Goal: Check status: Check status

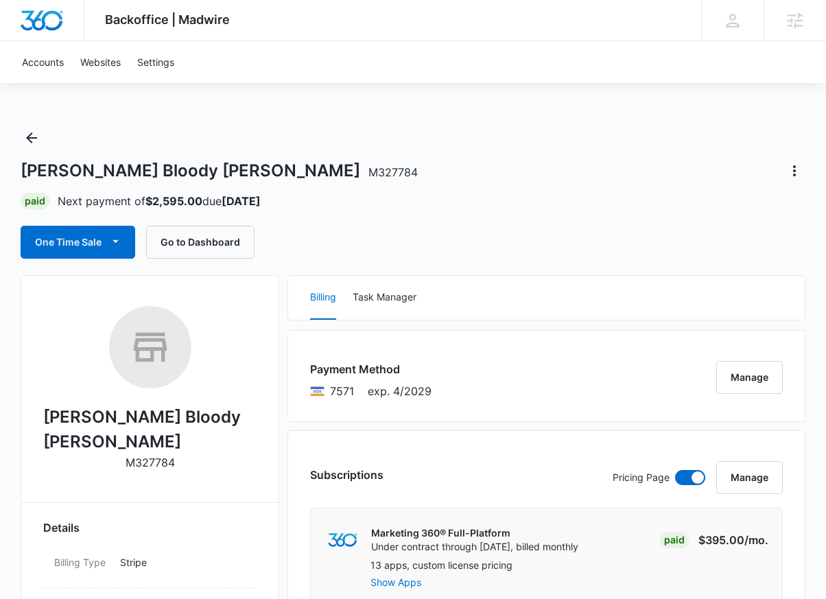
click at [589, 150] on div "[PERSON_NAME] Bloody [PERSON_NAME] M327784 Paid Next payment of $2,595.00 due […" at bounding box center [413, 193] width 785 height 132
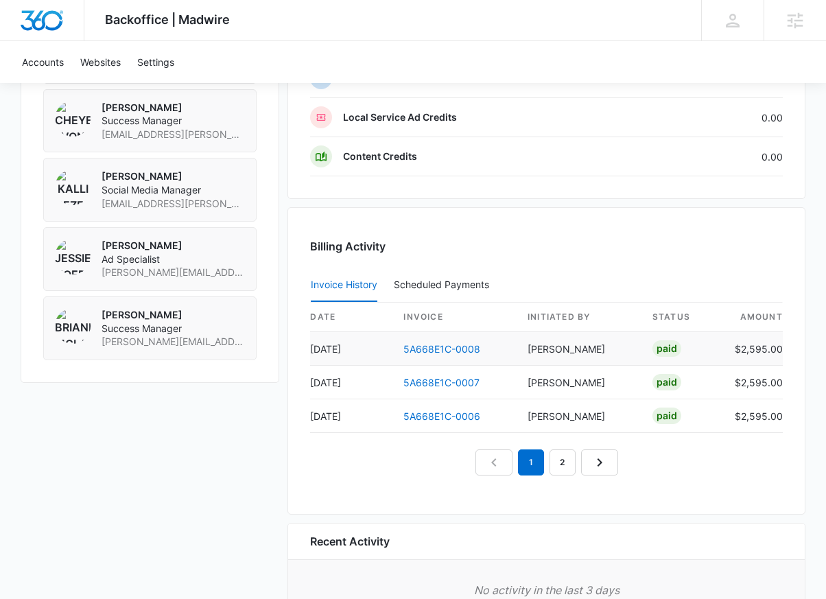
scroll to position [1181, 0]
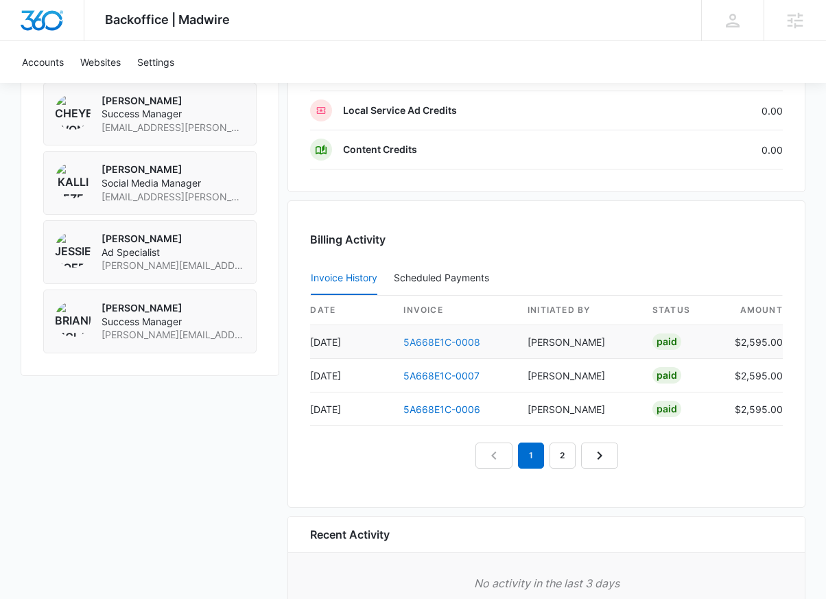
click at [452, 342] on link "5A668E1C-0008" at bounding box center [441, 342] width 77 height 12
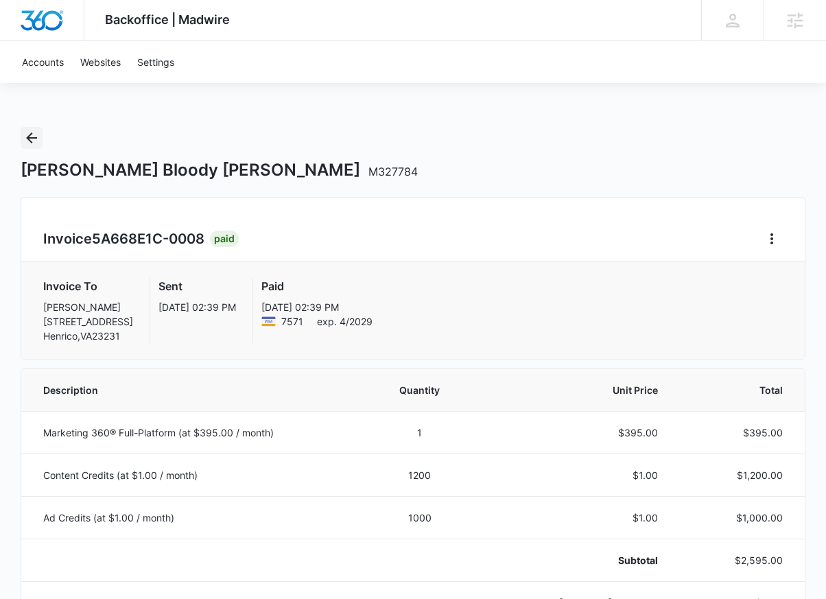
click at [36, 130] on icon "Back" at bounding box center [31, 138] width 16 height 16
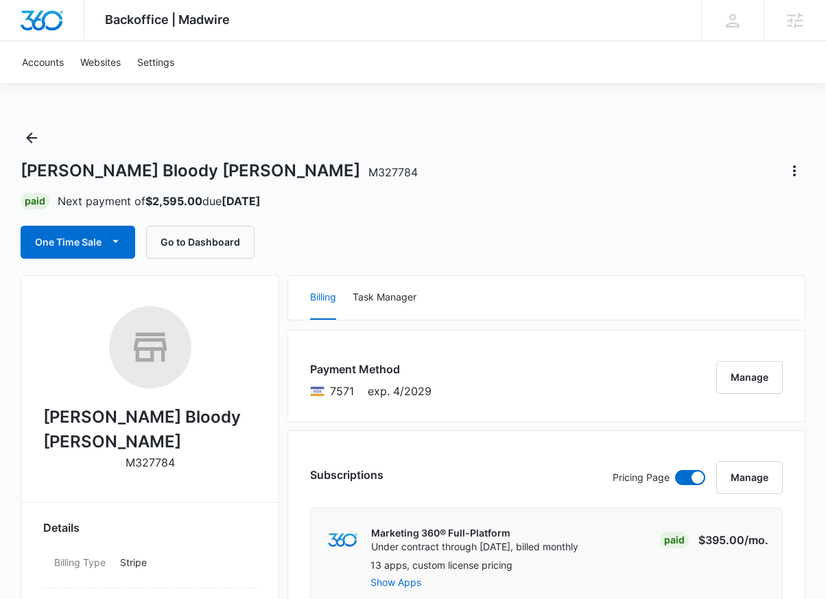
click at [563, 183] on div "Smiley's Bloody Mary M327784 Paid Next payment of $2,595.00 due Oct 16 One Time…" at bounding box center [413, 193] width 785 height 132
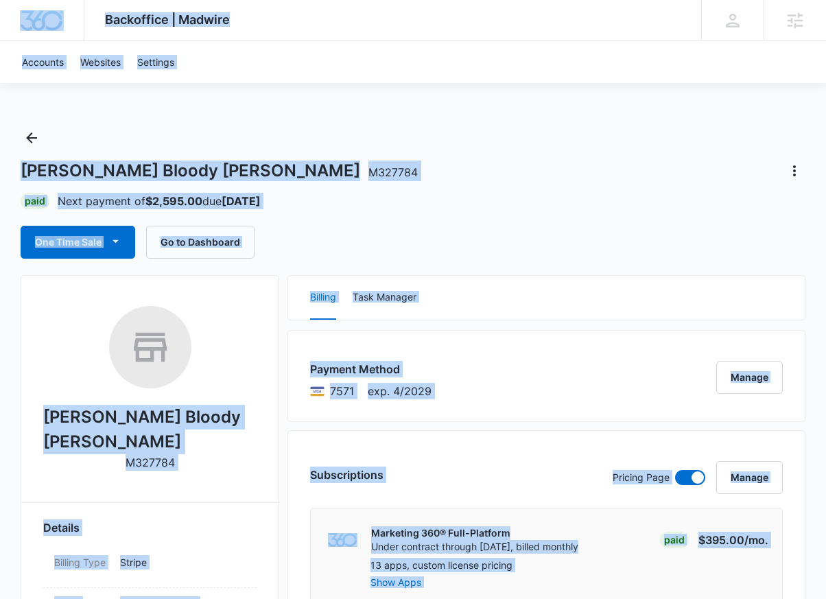
click at [555, 161] on div "Smiley's Bloody Mary M327784" at bounding box center [413, 171] width 785 height 22
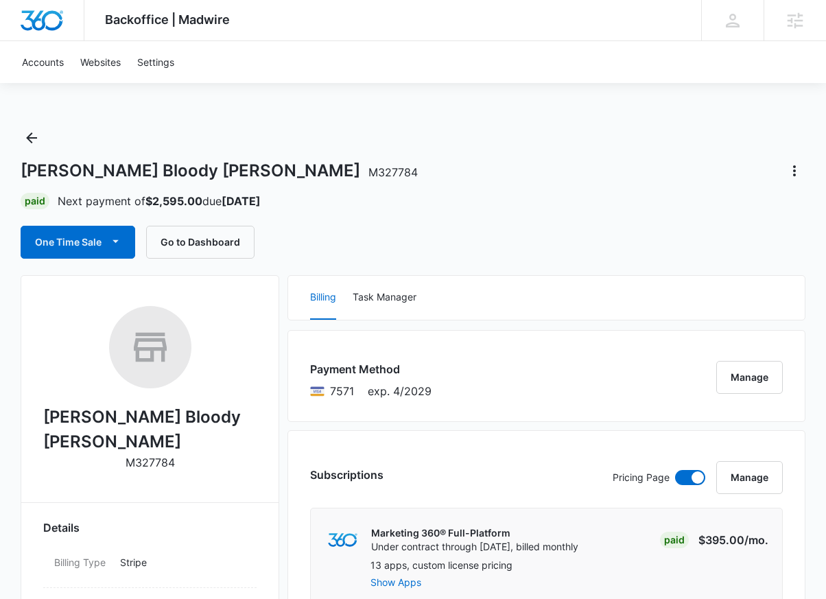
click at [530, 186] on div "Smiley's Bloody Mary M327784 Paid Next payment of $2,595.00 due Oct 16 One Time…" at bounding box center [413, 193] width 785 height 132
drag, startPoint x: 528, startPoint y: 215, endPoint x: 507, endPoint y: 188, distance: 33.8
click at [525, 215] on div "Smiley's Bloody Mary M327784 Paid Next payment of $2,595.00 due Oct 16 One Time…" at bounding box center [413, 193] width 785 height 132
drag, startPoint x: 618, startPoint y: 163, endPoint x: 645, endPoint y: 28, distance: 137.3
click at [618, 163] on div "Smiley's Bloody Mary M327784" at bounding box center [413, 171] width 785 height 22
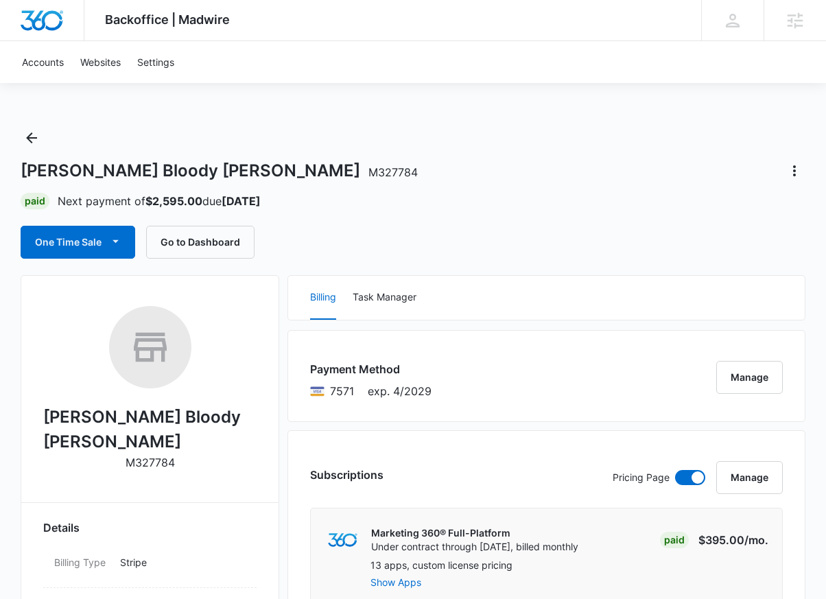
click at [575, 174] on div "Smiley's Bloody Mary M327784" at bounding box center [413, 171] width 785 height 22
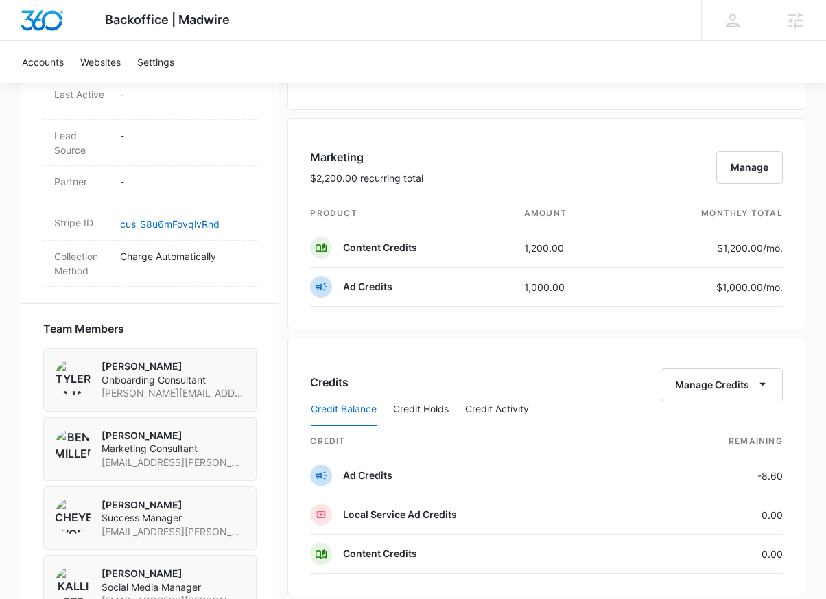
scroll to position [780, 0]
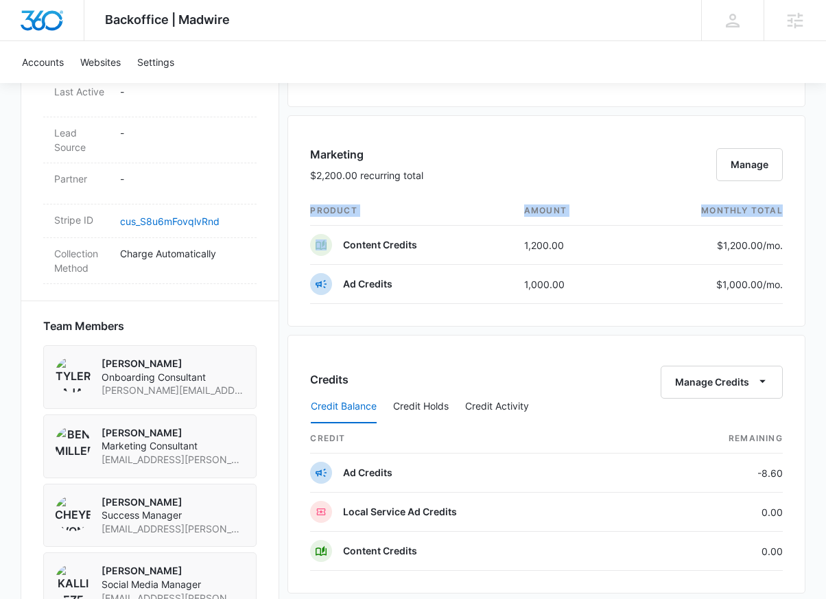
drag, startPoint x: 331, startPoint y: 246, endPoint x: 804, endPoint y: 246, distance: 473.4
click at [804, 246] on div "Marketing $2,200.00 recurring total Manage product amount monthly total Content…" at bounding box center [546, 220] width 518 height 211
drag, startPoint x: 795, startPoint y: 292, endPoint x: 342, endPoint y: 248, distance: 455.7
click at [342, 248] on div "Marketing $2,200.00 recurring total Manage product amount monthly total Content…" at bounding box center [546, 220] width 518 height 211
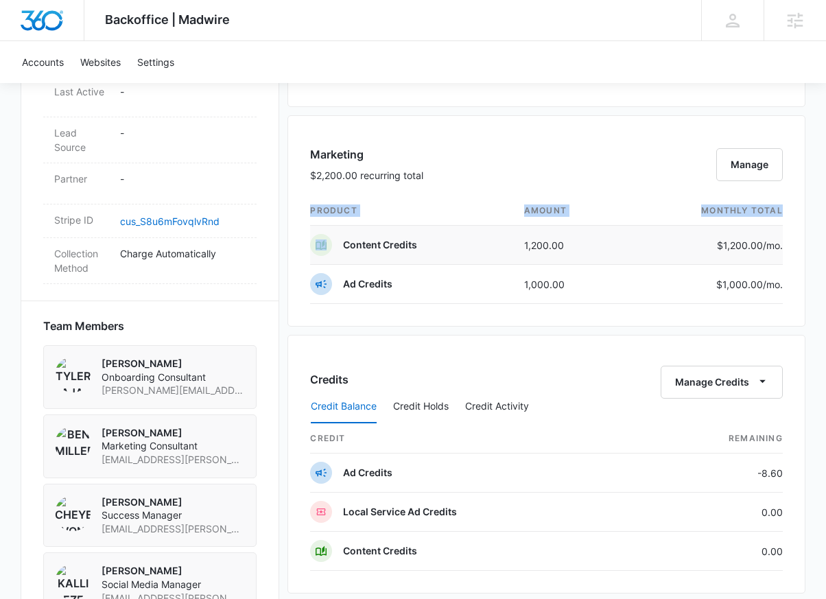
click at [342, 248] on div "Content Credits" at bounding box center [363, 245] width 107 height 22
drag, startPoint x: 342, startPoint y: 246, endPoint x: 798, endPoint y: 283, distance: 457.8
click at [798, 283] on div "Marketing $2,200.00 recurring total Manage product amount monthly total Content…" at bounding box center [546, 220] width 518 height 211
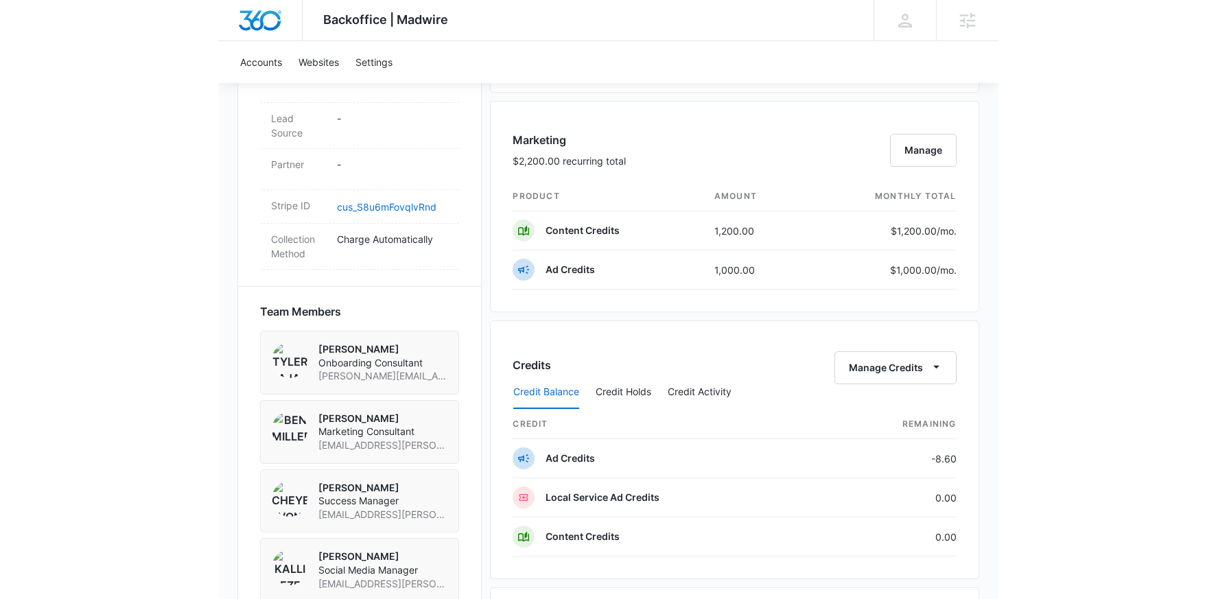
scroll to position [766, 0]
